Goal: Information Seeking & Learning: Learn about a topic

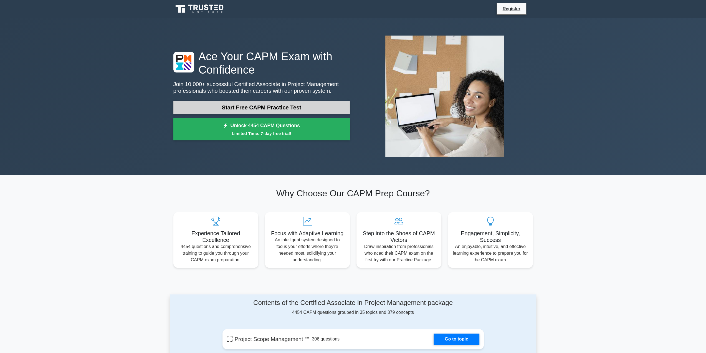
click at [282, 105] on link "Start Free CAPM Practice Test" at bounding box center [261, 107] width 177 height 13
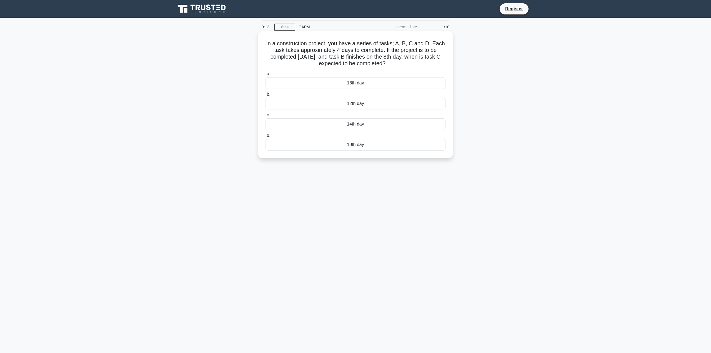
click at [359, 104] on div "12th day" at bounding box center [355, 104] width 180 height 12
click at [265, 96] on input "b. 12th day" at bounding box center [265, 95] width 0 height 4
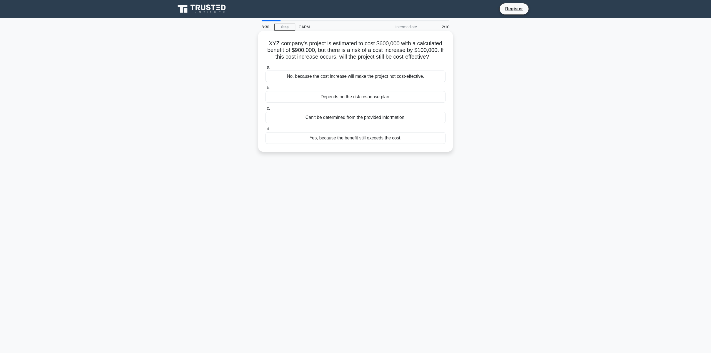
click at [331, 140] on div "Yes, because the benefit still exceeds the cost." at bounding box center [355, 138] width 180 height 12
click at [265, 131] on input "d. Yes, because the benefit still exceeds the cost." at bounding box center [265, 129] width 0 height 4
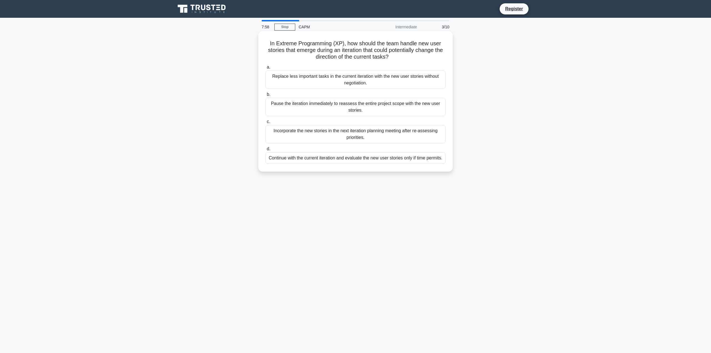
click at [374, 133] on div "Incorporate the new stories in the next iteration planning meeting after re-ass…" at bounding box center [355, 134] width 180 height 18
click at [265, 124] on input "c. Incorporate the new stories in the next iteration planning meeting after re-…" at bounding box center [265, 122] width 0 height 4
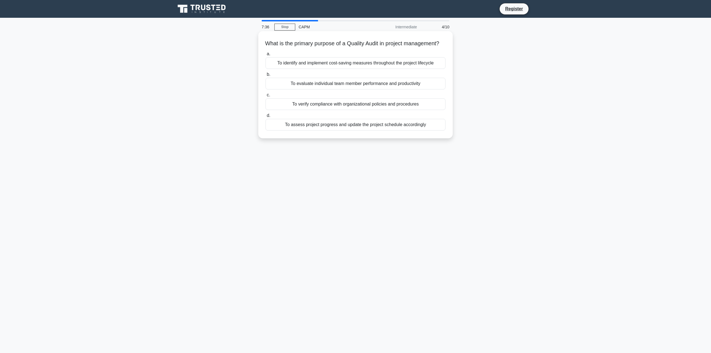
click at [387, 110] on div "To verify compliance with organizational policies and procedures" at bounding box center [355, 104] width 180 height 12
click at [265, 97] on input "c. To verify compliance with organizational policies and procedures" at bounding box center [265, 95] width 0 height 4
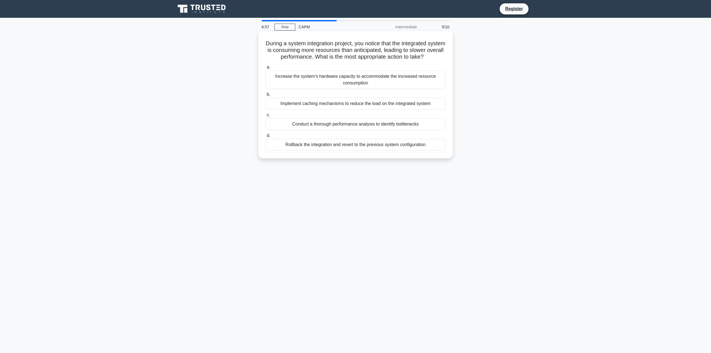
click at [361, 146] on div "Rollback the integration and revert to the previous system configuration" at bounding box center [355, 145] width 180 height 12
click at [265, 137] on input "d. Rollback the integration and revert to the previous system configuration" at bounding box center [265, 136] width 0 height 4
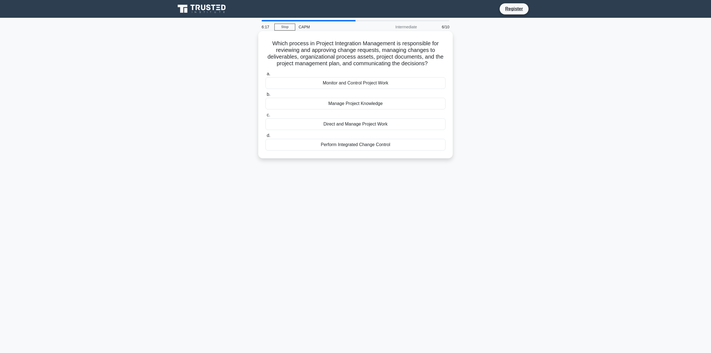
click at [367, 147] on div "Perform Integrated Change Control" at bounding box center [355, 145] width 180 height 12
click at [265, 137] on input "d. Perform Integrated Change Control" at bounding box center [265, 136] width 0 height 4
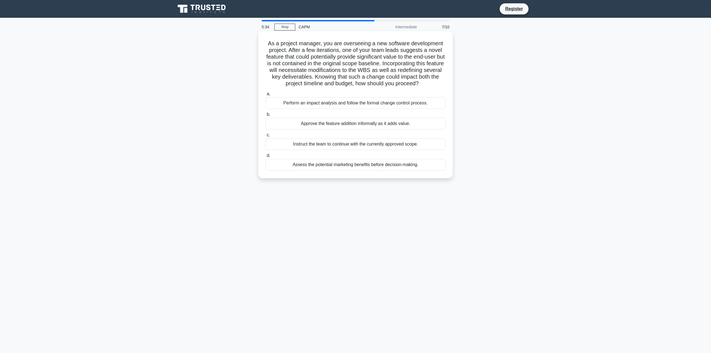
click at [348, 104] on div "Perform an impact analysis and follow the formal change control process." at bounding box center [355, 103] width 180 height 12
click at [265, 96] on input "a. Perform an impact analysis and follow the formal change control process." at bounding box center [265, 94] width 0 height 4
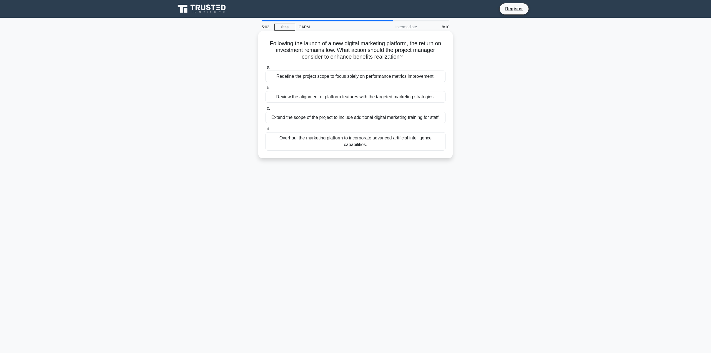
click at [361, 97] on div "Review the alignment of platform features with the targeted marketing strategie…" at bounding box center [355, 97] width 180 height 12
click at [265, 90] on input "b. Review the alignment of platform features with the targeted marketing strate…" at bounding box center [265, 88] width 0 height 4
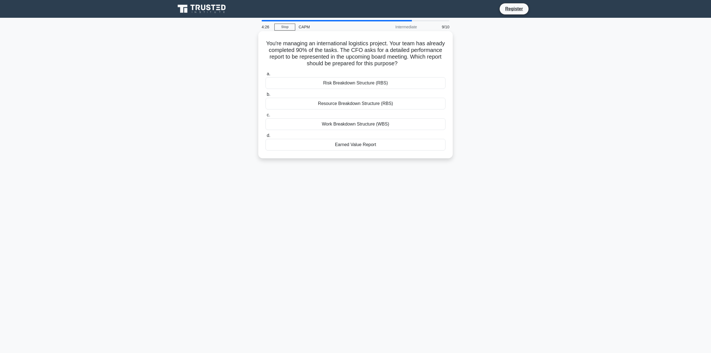
click at [344, 143] on div "Earned Value Report" at bounding box center [355, 145] width 180 height 12
click at [265, 137] on input "d. Earned Value Report" at bounding box center [265, 136] width 0 height 4
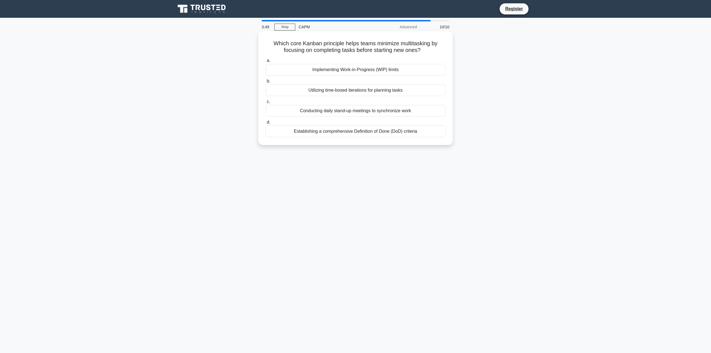
click at [358, 132] on div "Establishing a comprehensive Definition of Done (DoD) criteria" at bounding box center [355, 131] width 180 height 12
click at [265, 124] on input "d. Establishing a comprehensive Definition of Done (DoD) criteria" at bounding box center [265, 122] width 0 height 4
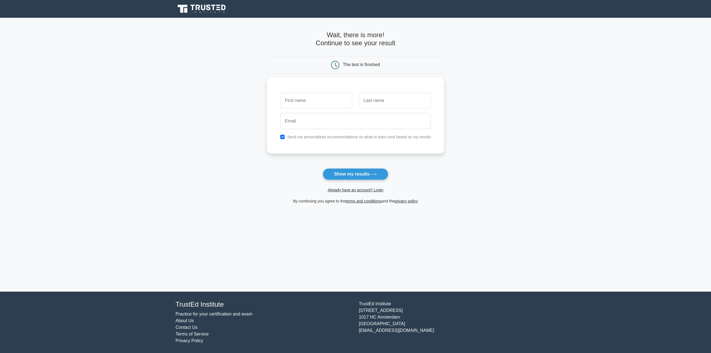
click at [301, 100] on input "text" at bounding box center [316, 100] width 72 height 16
type input "[PERSON_NAME]"
click at [369, 107] on input "text" at bounding box center [395, 100] width 72 height 16
type input "Gaidasheva"
click at [323, 126] on input "email" at bounding box center [355, 121] width 151 height 16
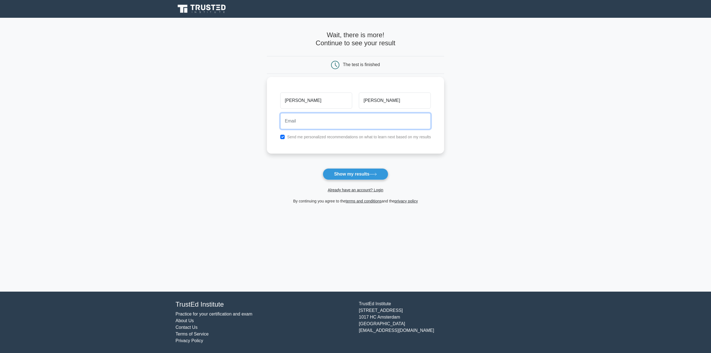
type input "kisarita@gmail.com"
click at [358, 176] on button "Show my results" at bounding box center [356, 174] width 66 height 12
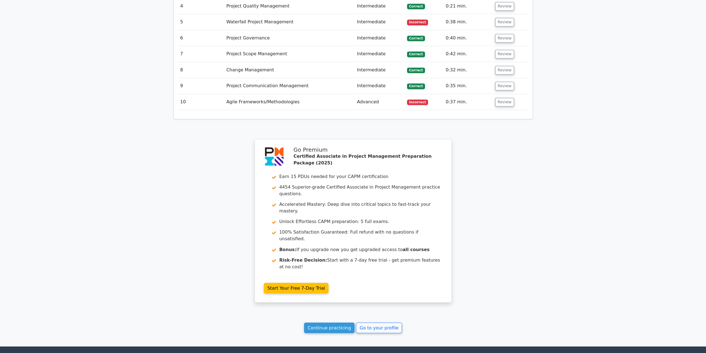
scroll to position [663, 0]
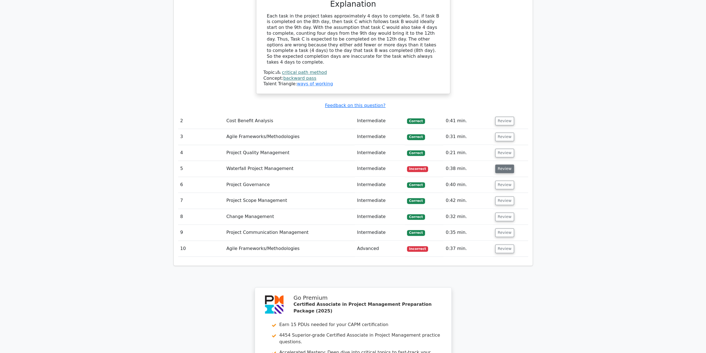
click at [502, 164] on button "Review" at bounding box center [505, 168] width 19 height 9
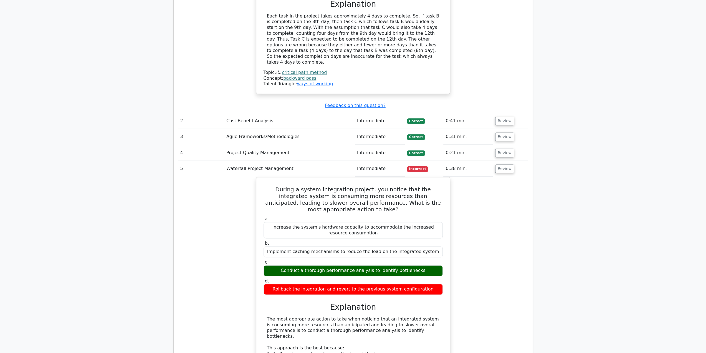
scroll to position [737, 0]
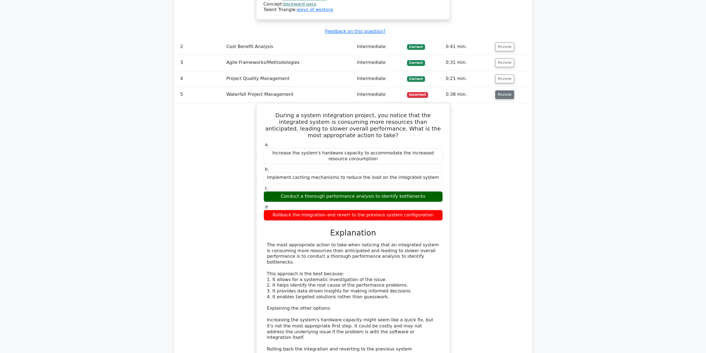
click at [501, 90] on button "Review" at bounding box center [505, 94] width 19 height 9
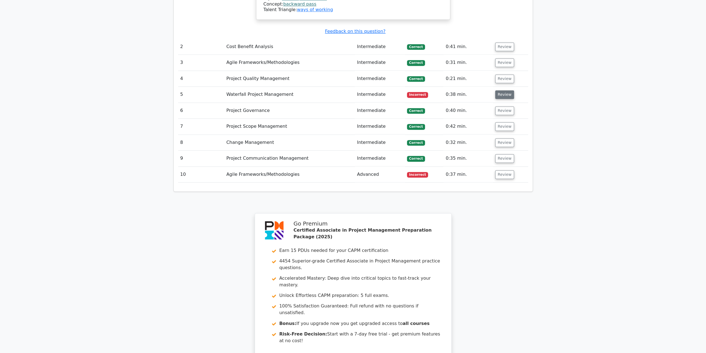
click at [501, 90] on button "Review" at bounding box center [505, 94] width 19 height 9
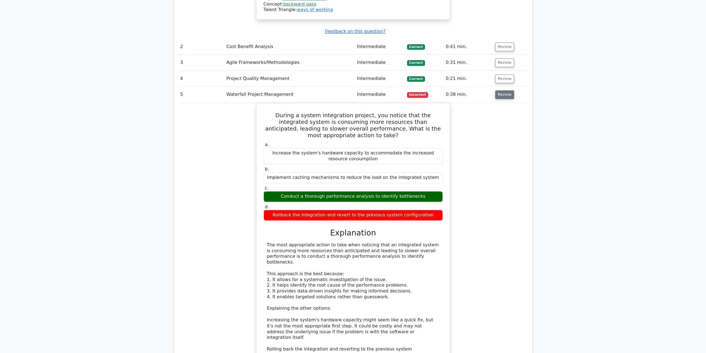
click at [501, 90] on button "Review" at bounding box center [505, 94] width 19 height 9
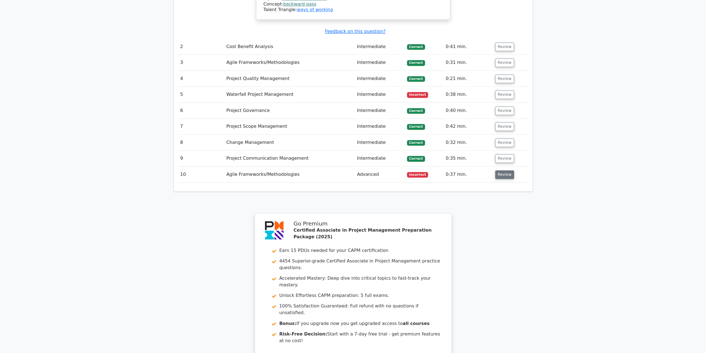
click at [503, 170] on button "Review" at bounding box center [505, 174] width 19 height 9
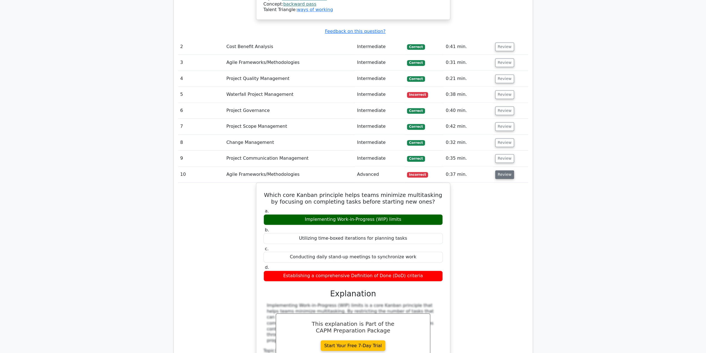
click at [504, 170] on button "Review" at bounding box center [505, 174] width 19 height 9
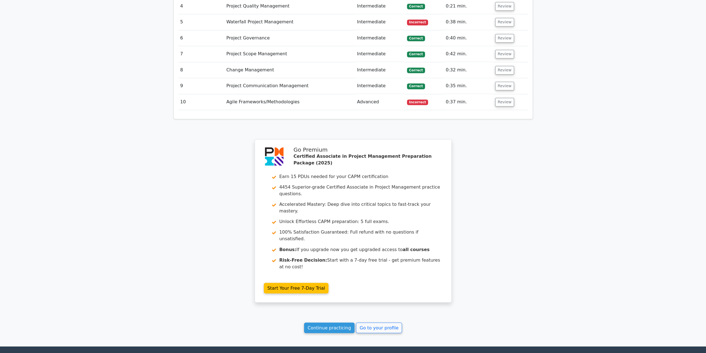
scroll to position [811, 0]
click at [501, 96] on button "Review" at bounding box center [505, 100] width 19 height 9
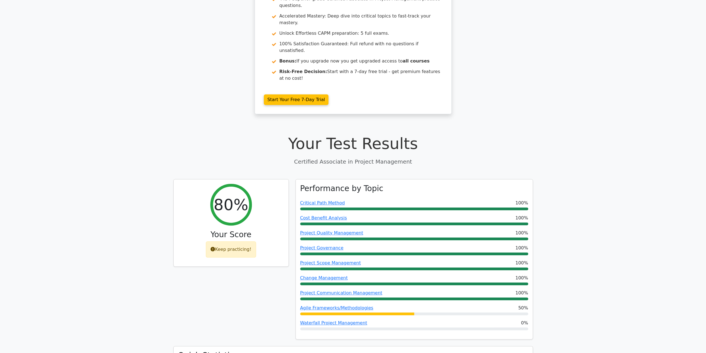
scroll to position [0, 0]
